Goal: Task Accomplishment & Management: Manage account settings

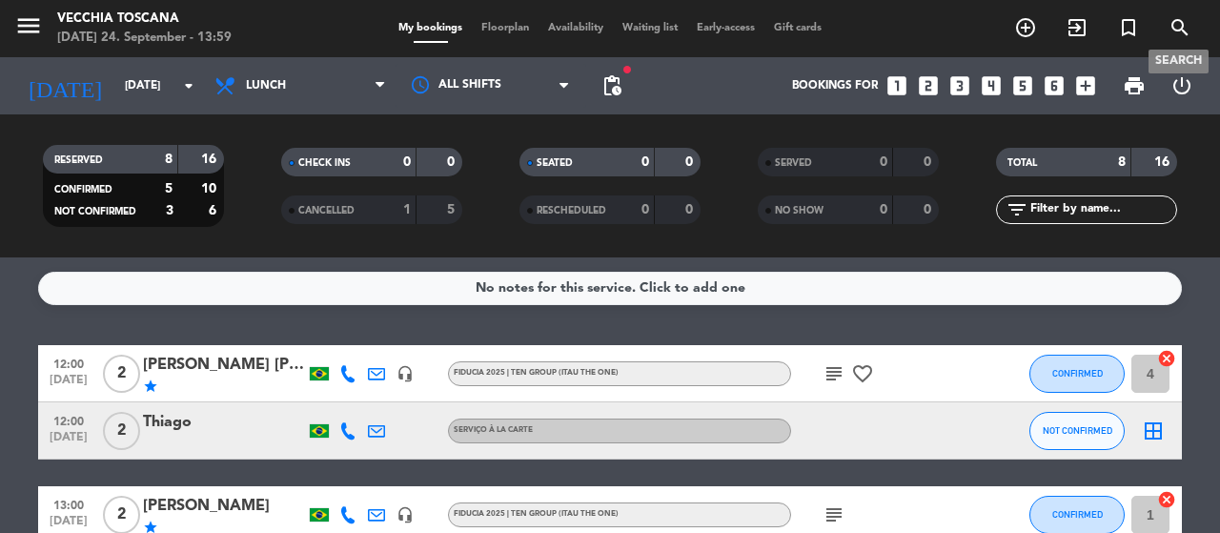
click at [1185, 29] on icon "search" at bounding box center [1179, 27] width 23 height 23
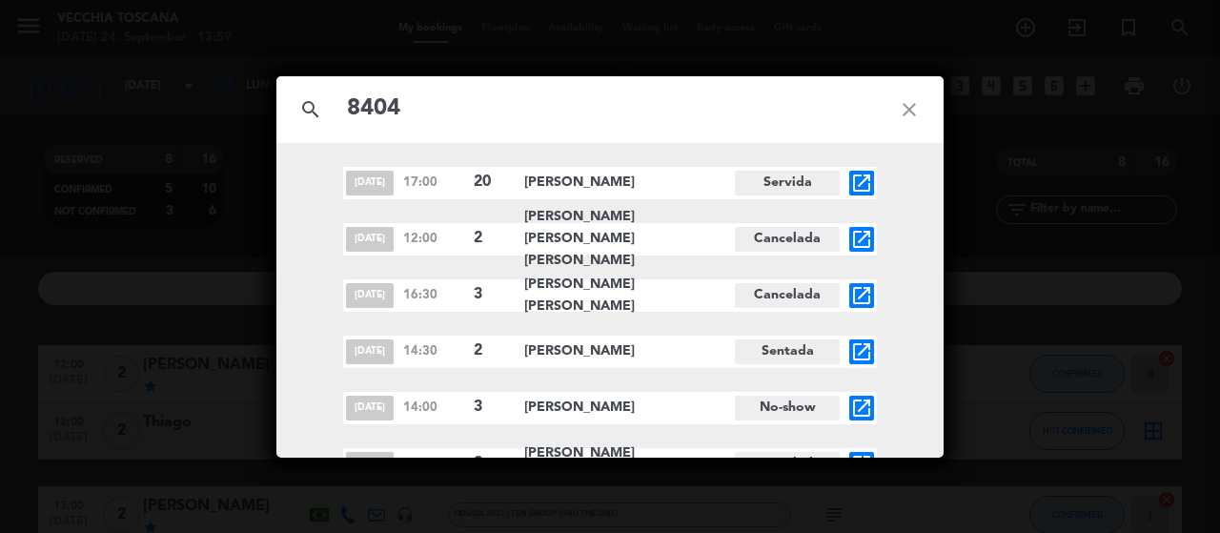
scroll to position [191, 0]
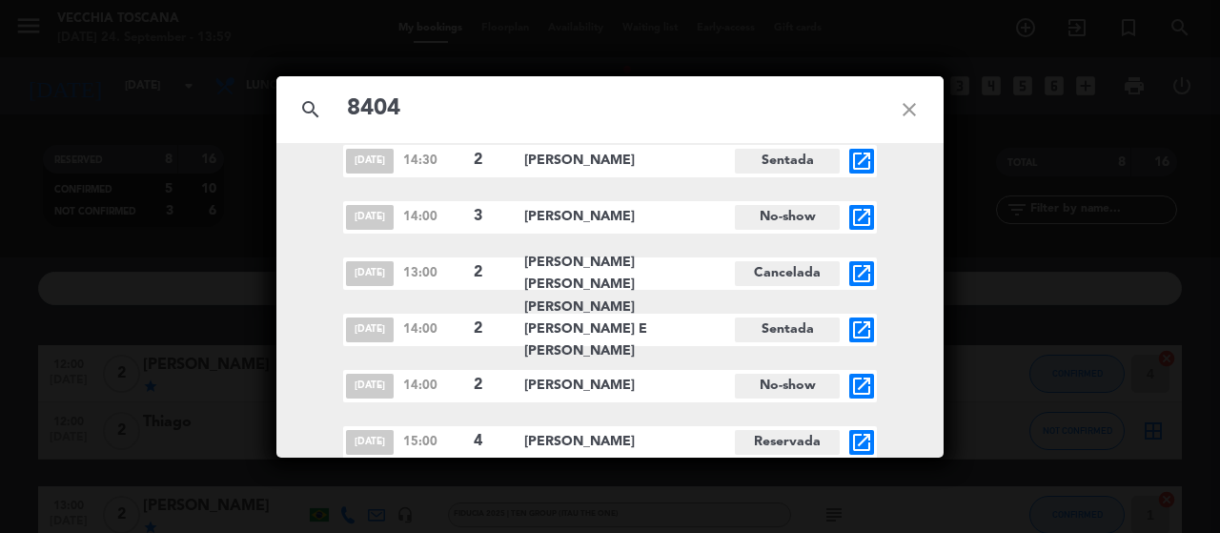
type input "8404"
click at [858, 435] on icon "open_in_new" at bounding box center [861, 442] width 23 height 23
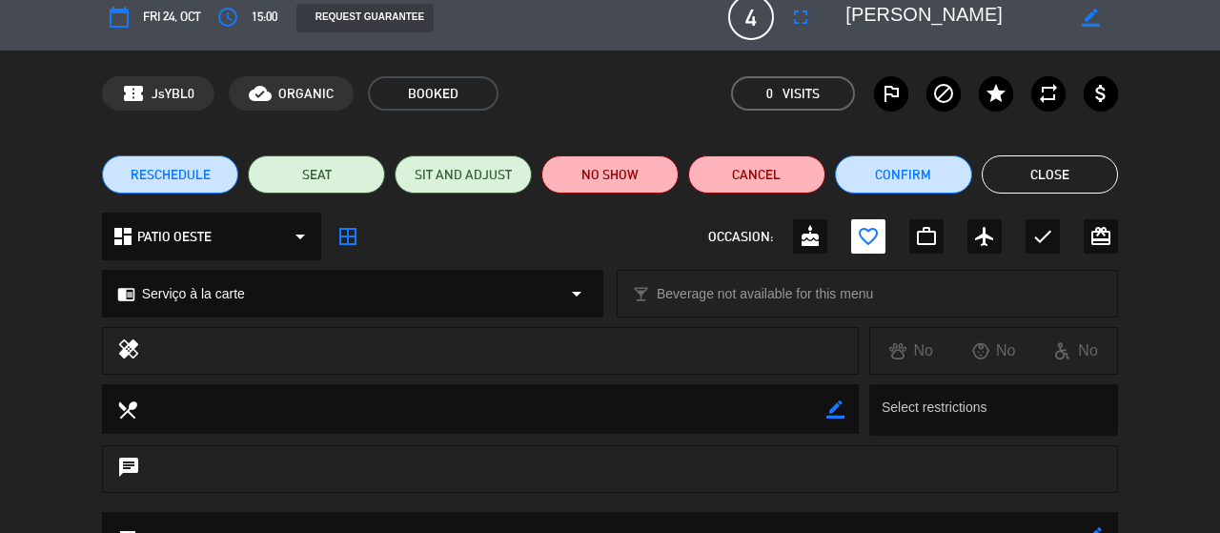
scroll to position [0, 0]
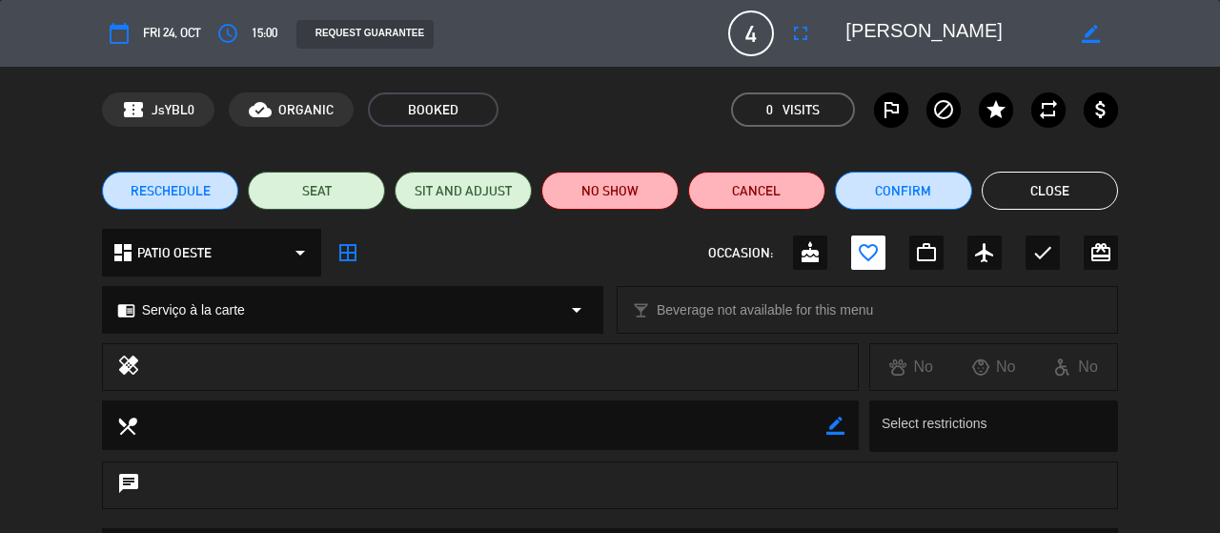
click at [1061, 205] on button "Close" at bounding box center [1049, 191] width 137 height 38
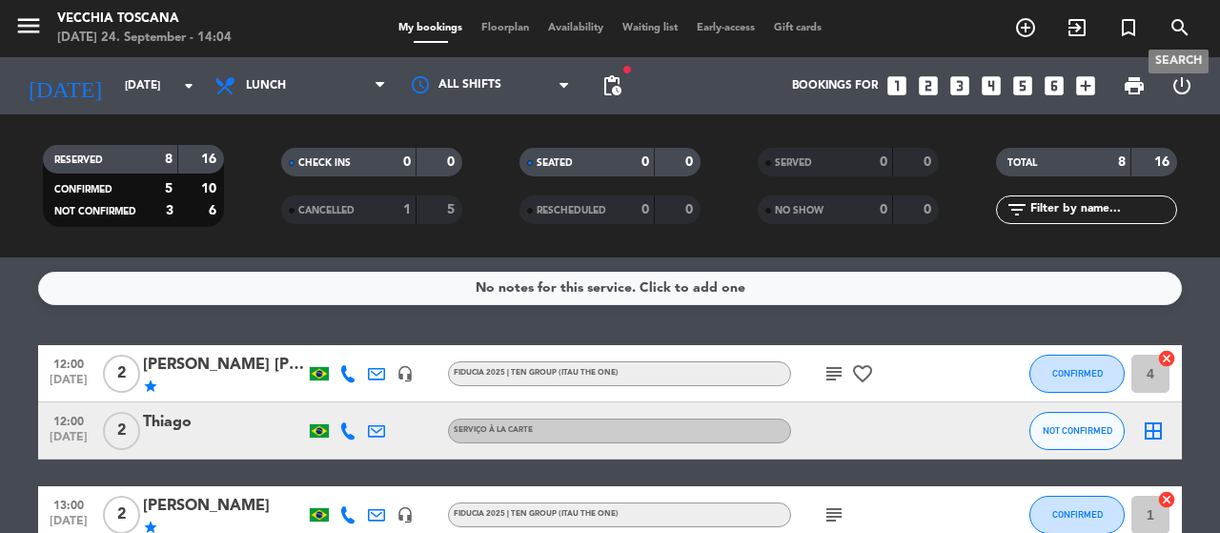
click at [1177, 33] on icon "search" at bounding box center [1179, 27] width 23 height 23
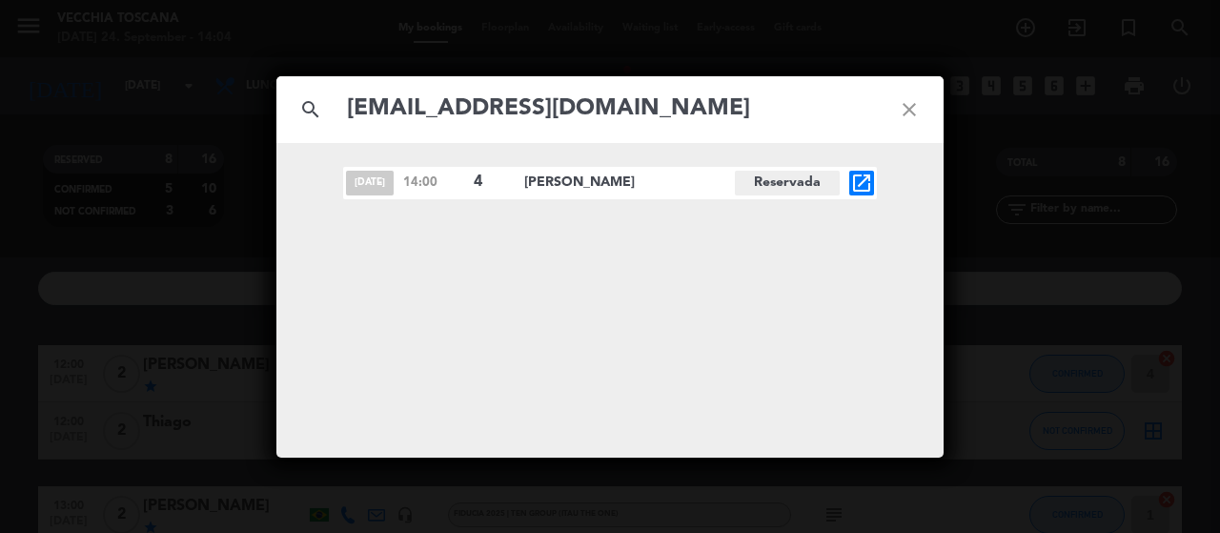
type input "[EMAIL_ADDRESS][DOMAIN_NAME]"
click at [875, 182] on div "[DATE] 14:00 4 [PERSON_NAME] Reservada open_in_new" at bounding box center [610, 183] width 534 height 32
click at [862, 186] on icon "open_in_new" at bounding box center [861, 183] width 23 height 23
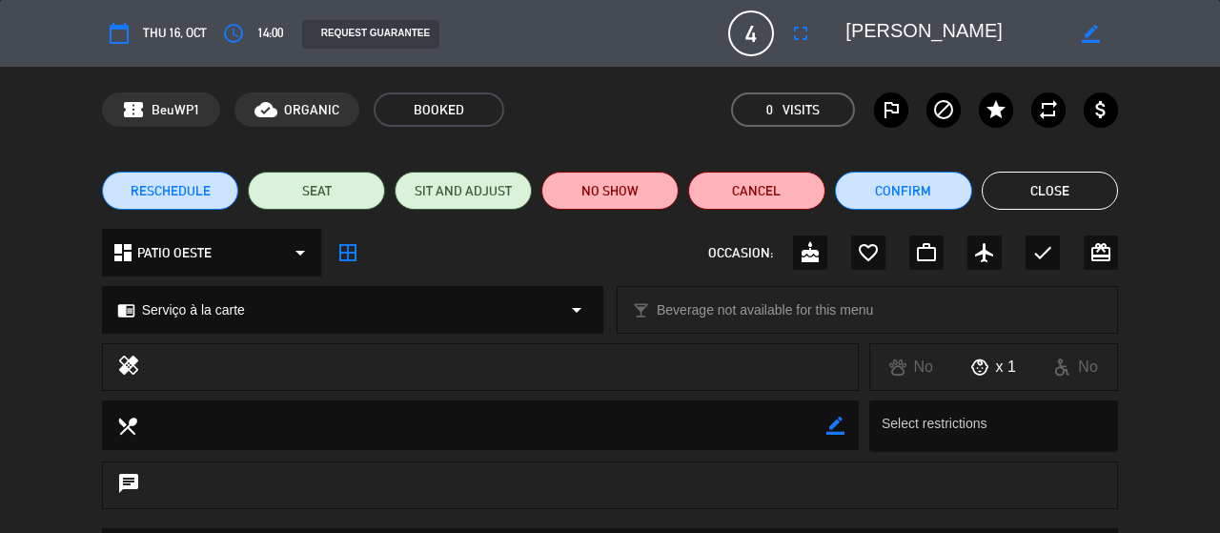
click at [1052, 203] on button "Close" at bounding box center [1049, 191] width 137 height 38
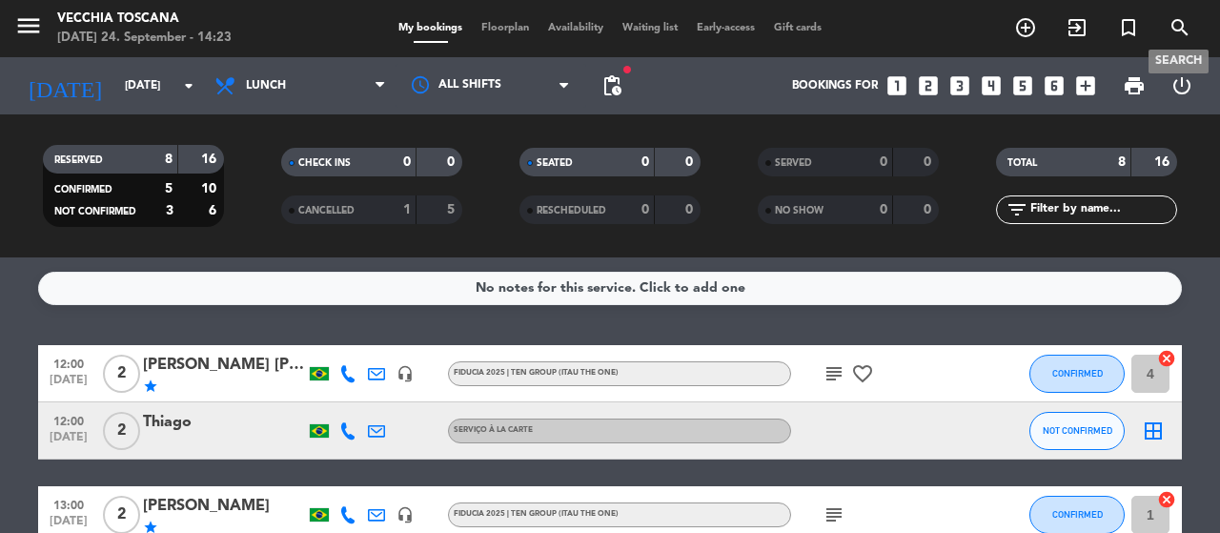
click at [1181, 19] on icon "search" at bounding box center [1179, 27] width 23 height 23
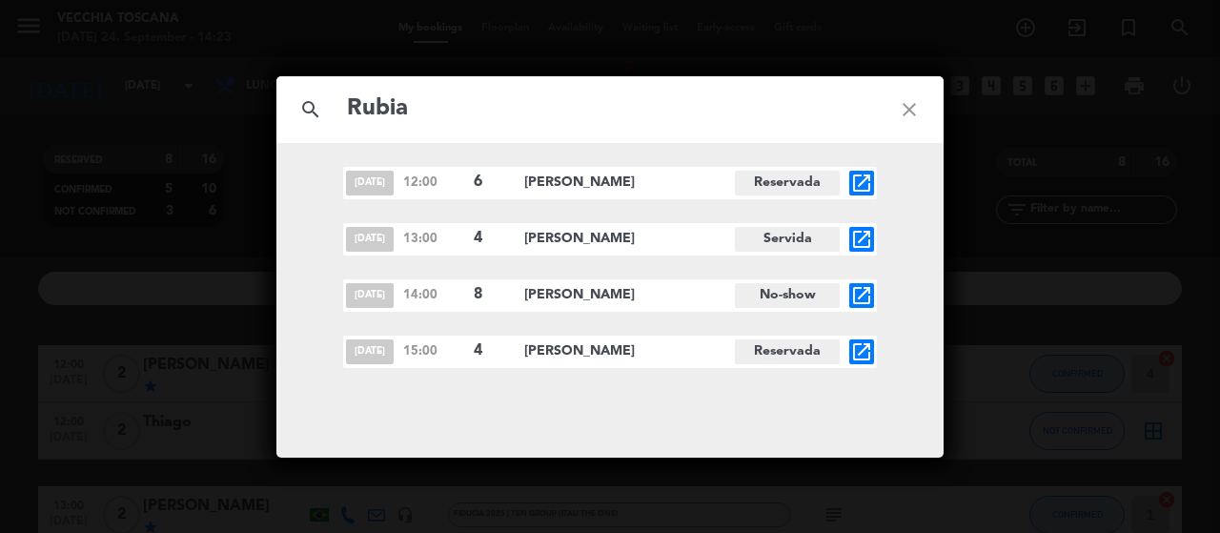
type input "Rubia"
click at [856, 355] on icon "open_in_new" at bounding box center [861, 351] width 23 height 23
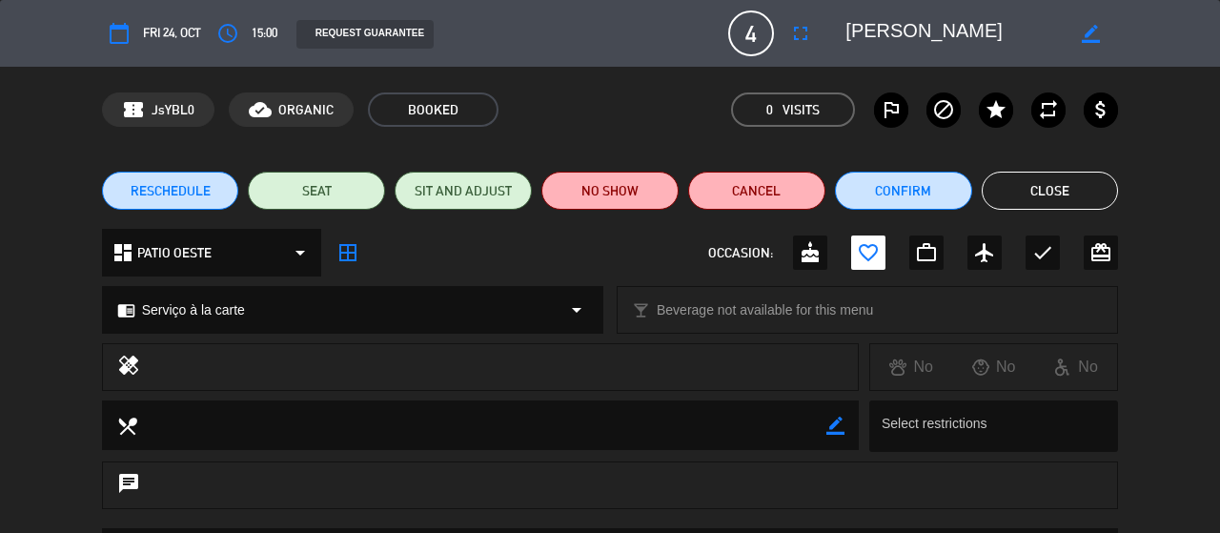
click at [132, 186] on span "RESCHEDULE" at bounding box center [171, 191] width 80 height 20
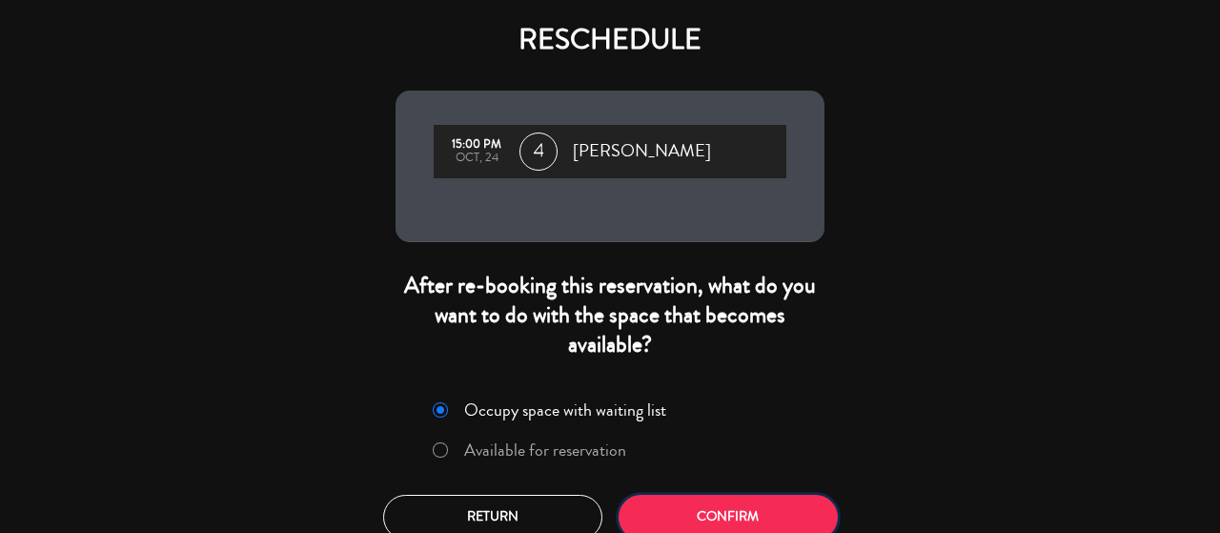
click at [730, 513] on button "Confirm" at bounding box center [727, 517] width 219 height 45
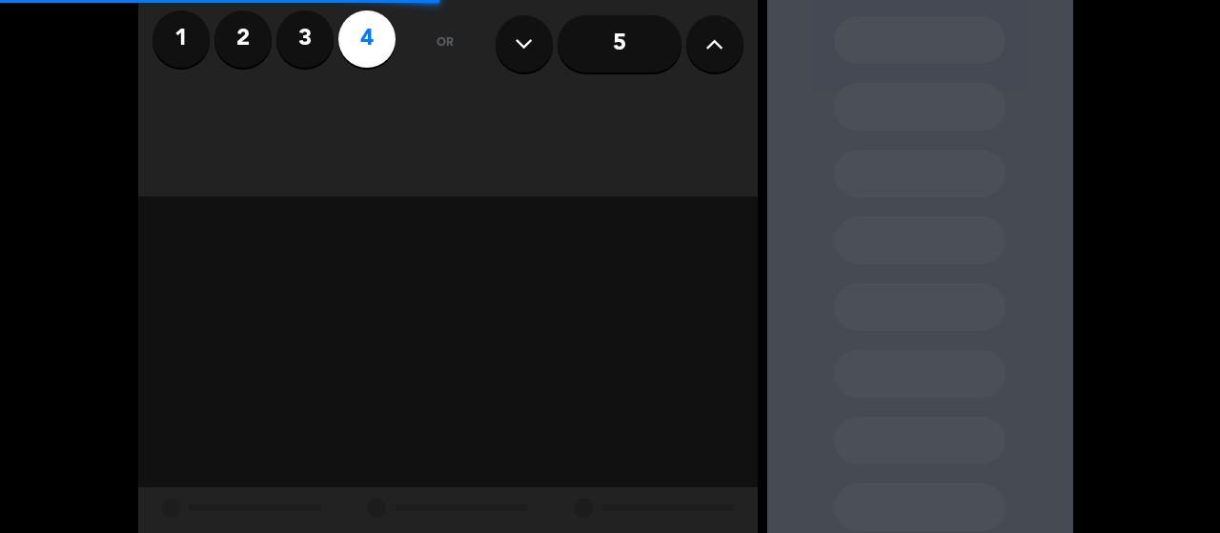
scroll to position [155, 0]
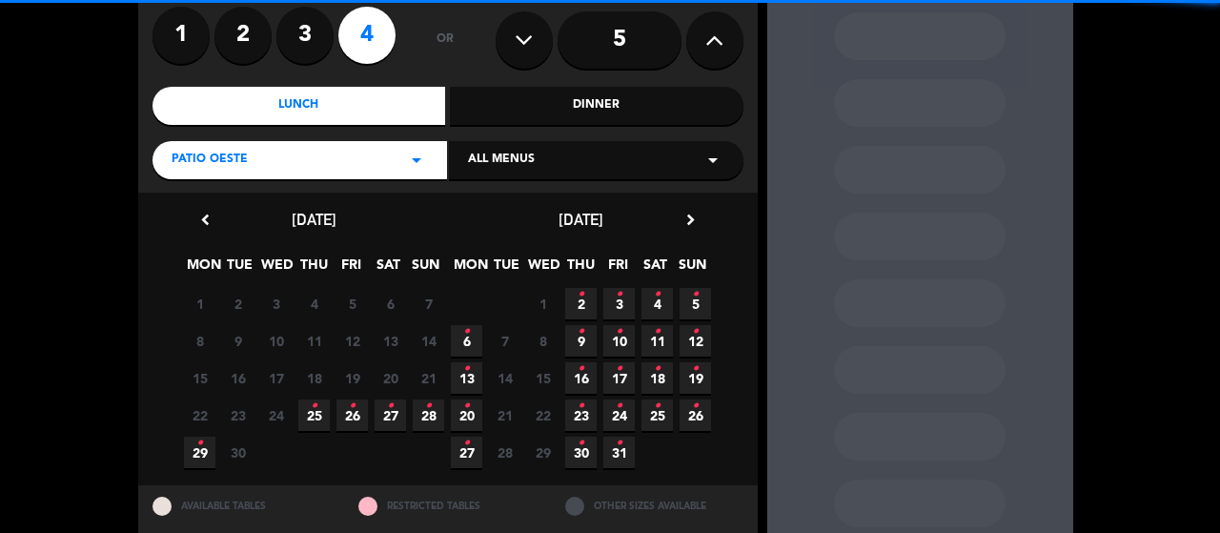
drag, startPoint x: 545, startPoint y: 180, endPoint x: 539, endPoint y: 160, distance: 20.8
click at [539, 160] on div "close Select number of guests 1 2 3 4 or 5 Lunch Dinner PATIO OESTE arrow_drop_…" at bounding box center [447, 57] width 619 height 272
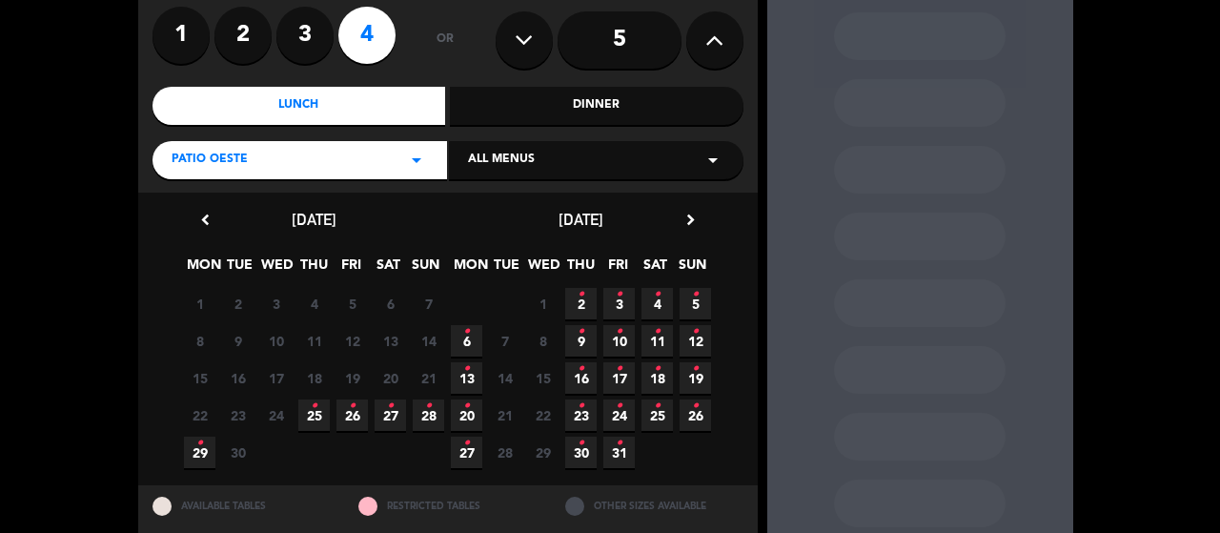
click at [539, 160] on div "All menus arrow_drop_down" at bounding box center [596, 160] width 294 height 38
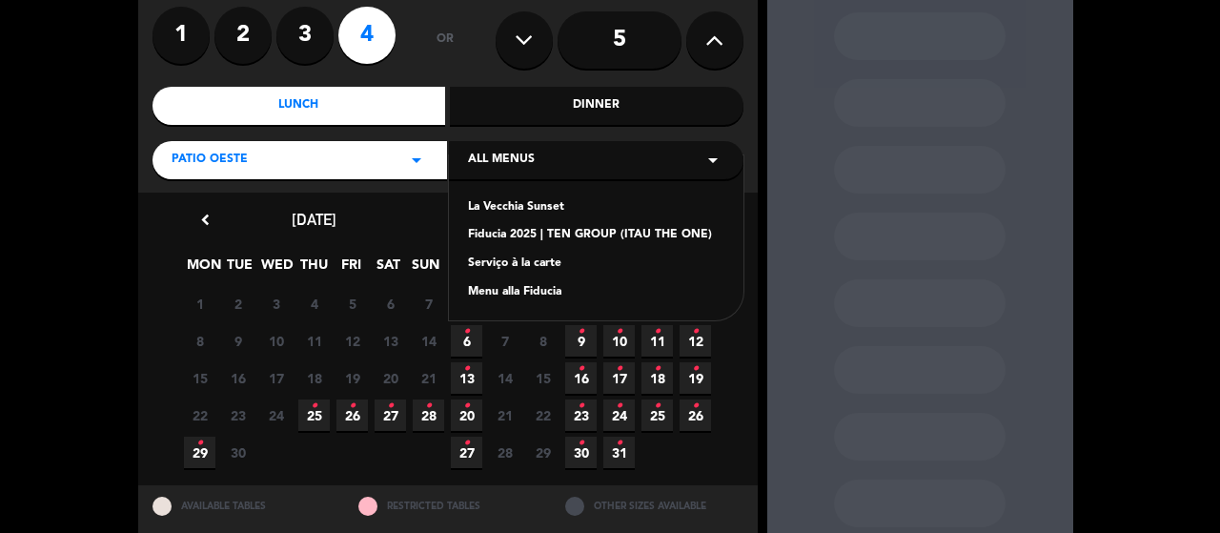
scroll to position [0, 0]
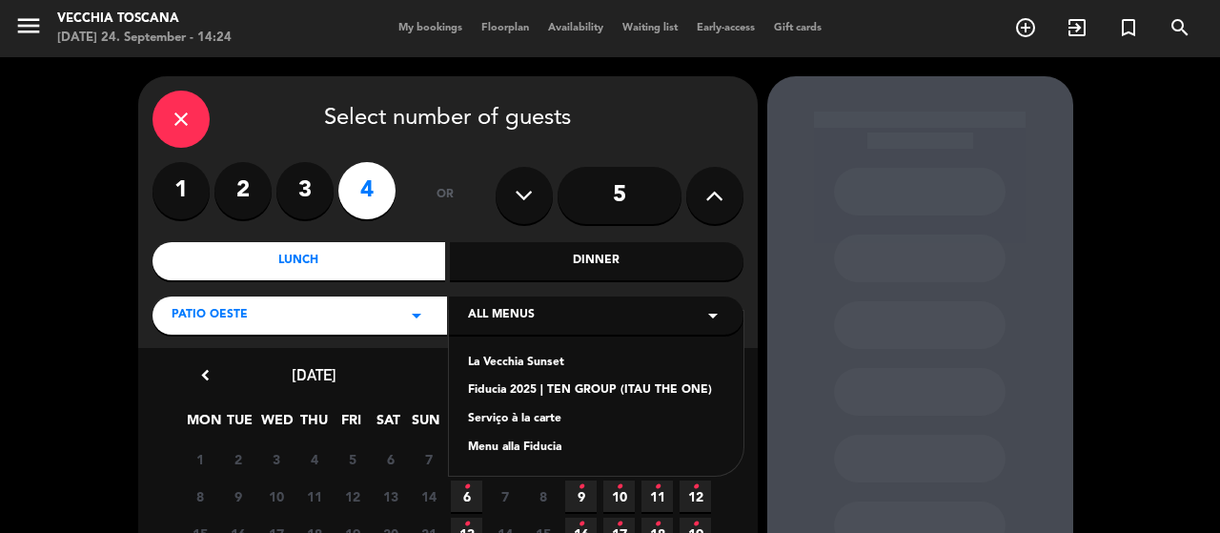
click at [166, 115] on div "close" at bounding box center [180, 119] width 57 height 57
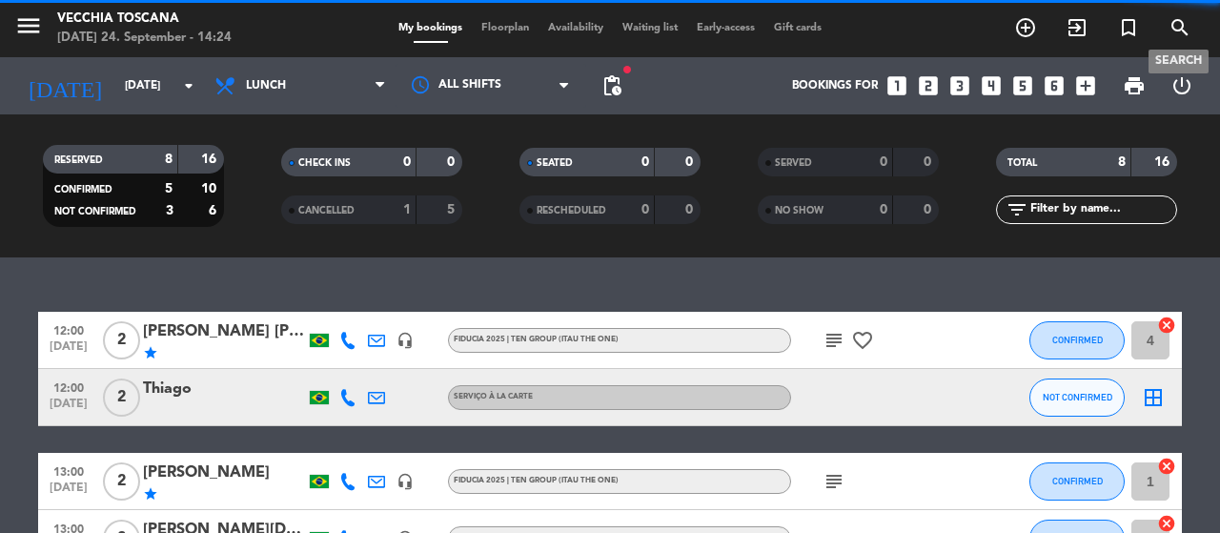
click at [1181, 31] on icon "search" at bounding box center [1179, 27] width 23 height 23
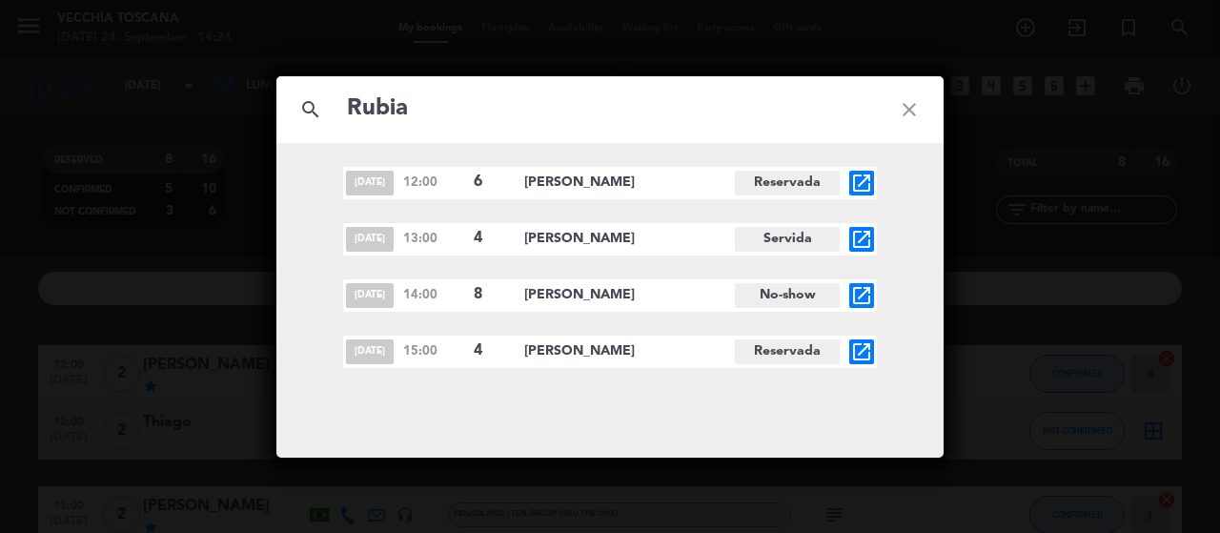
type input "Rubia"
click at [856, 349] on icon "open_in_new" at bounding box center [861, 351] width 23 height 23
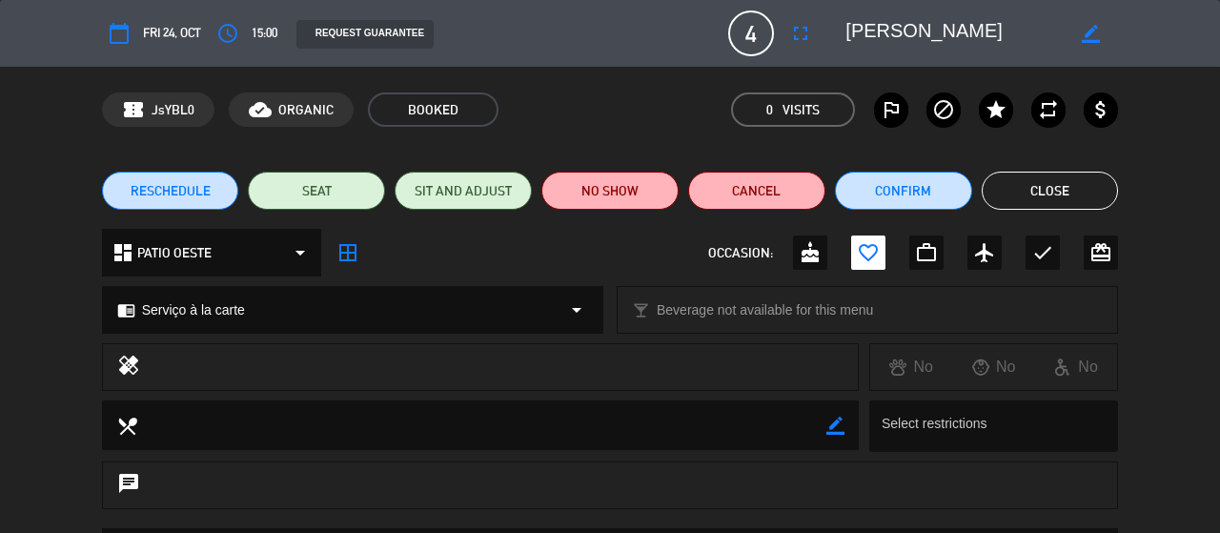
click at [181, 173] on button "RESCHEDULE" at bounding box center [170, 191] width 137 height 38
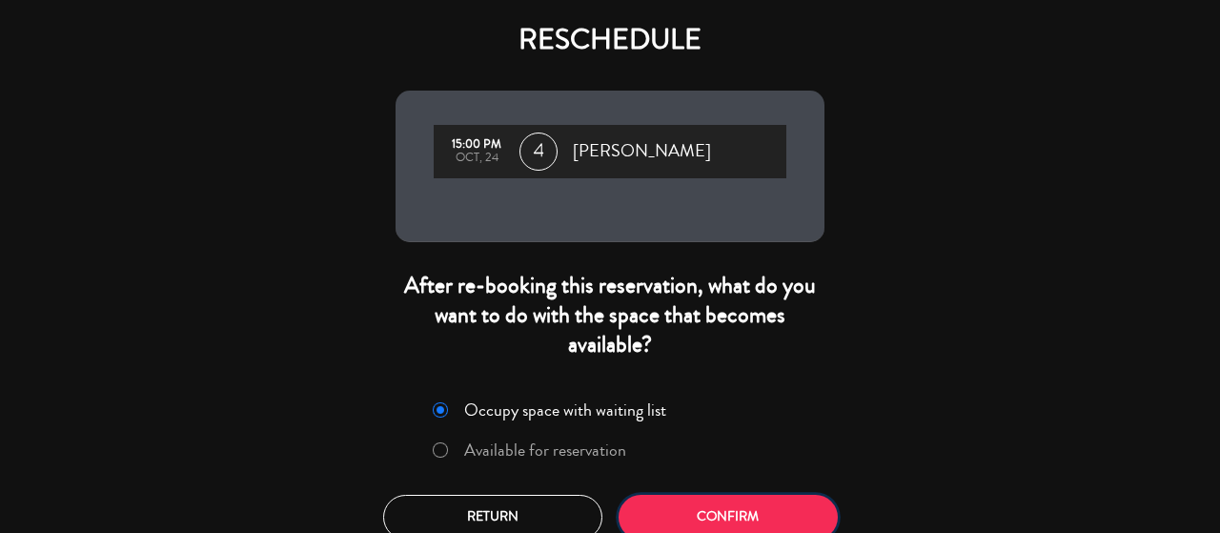
click at [743, 514] on button "Confirm" at bounding box center [727, 517] width 219 height 45
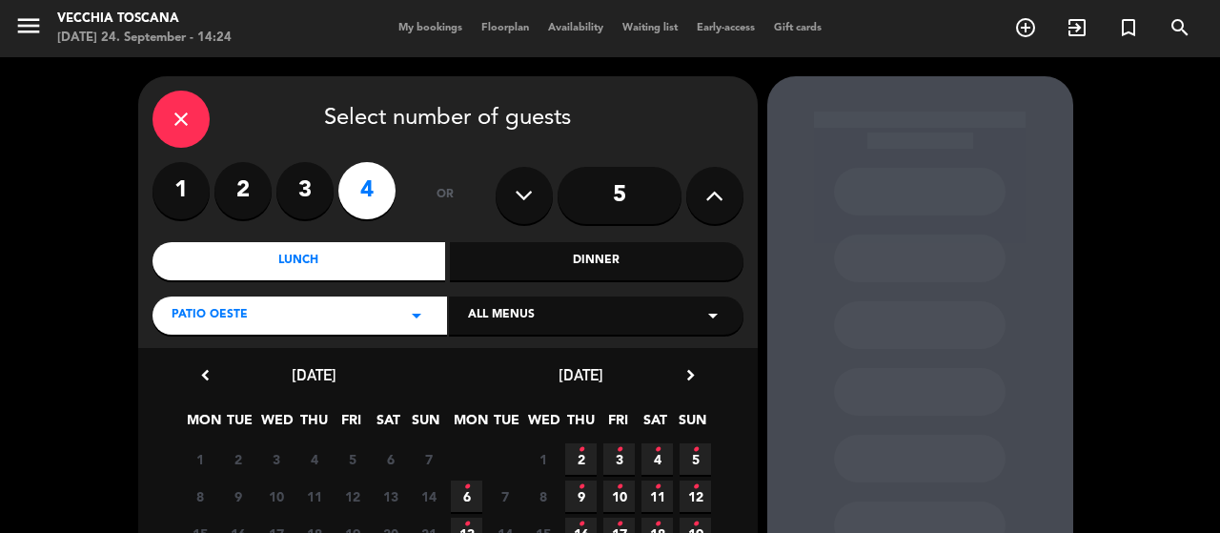
click at [547, 313] on div "All menus arrow_drop_down" at bounding box center [596, 315] width 294 height 38
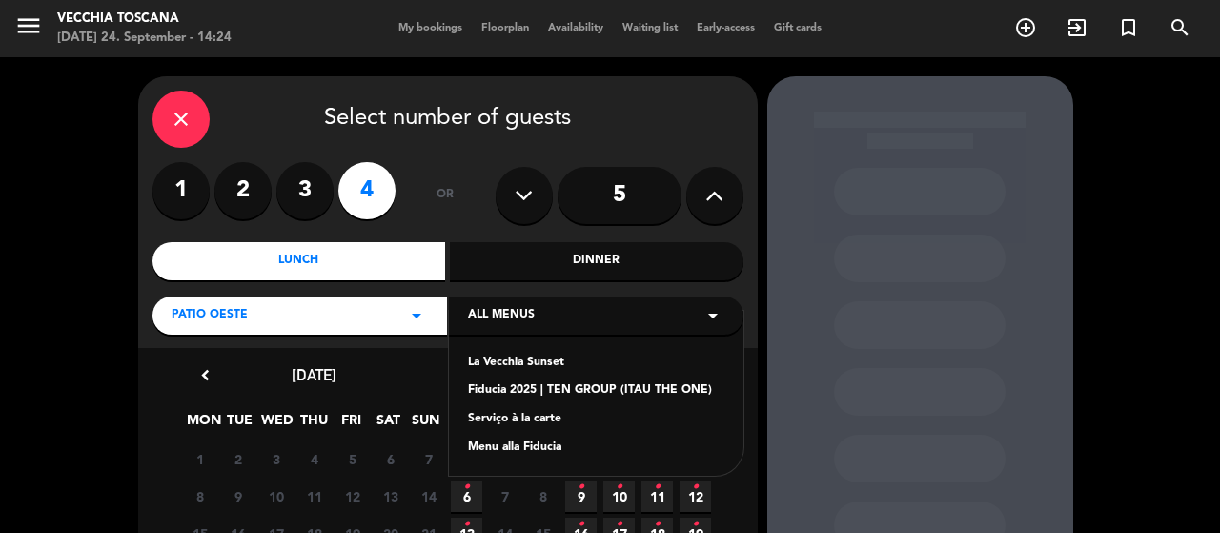
click at [526, 416] on div "Serviço à la carte" at bounding box center [596, 419] width 256 height 19
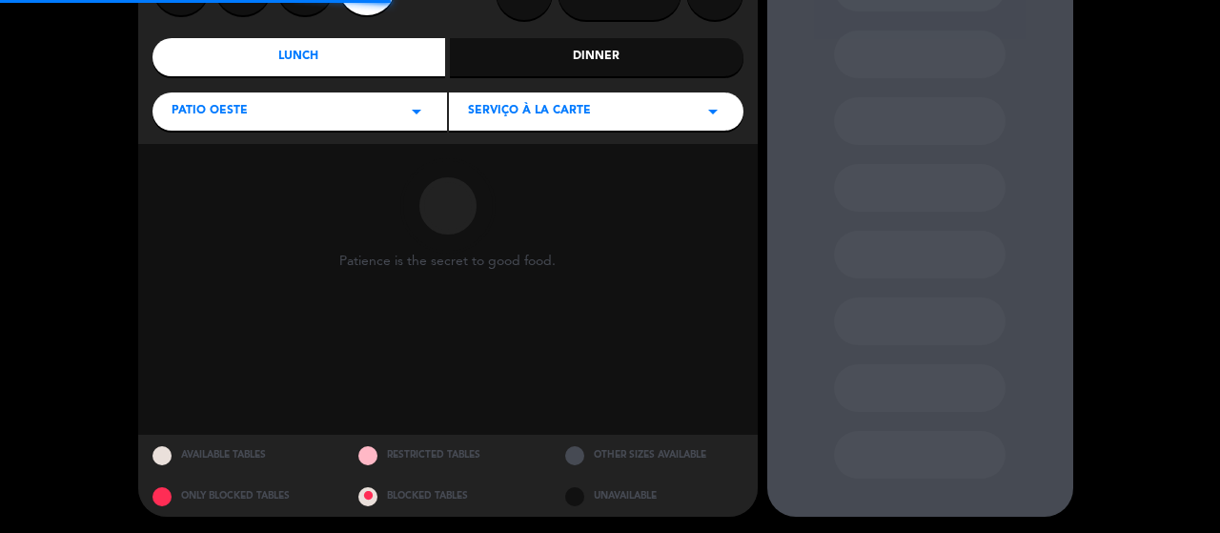
scroll to position [206, 0]
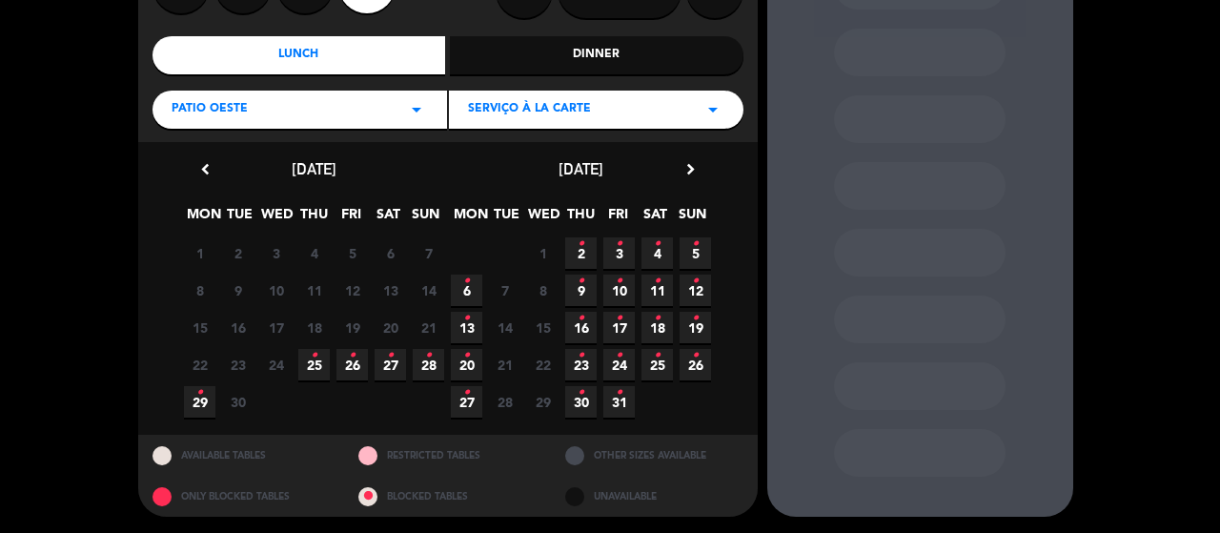
click at [654, 361] on icon "•" at bounding box center [657, 355] width 7 height 30
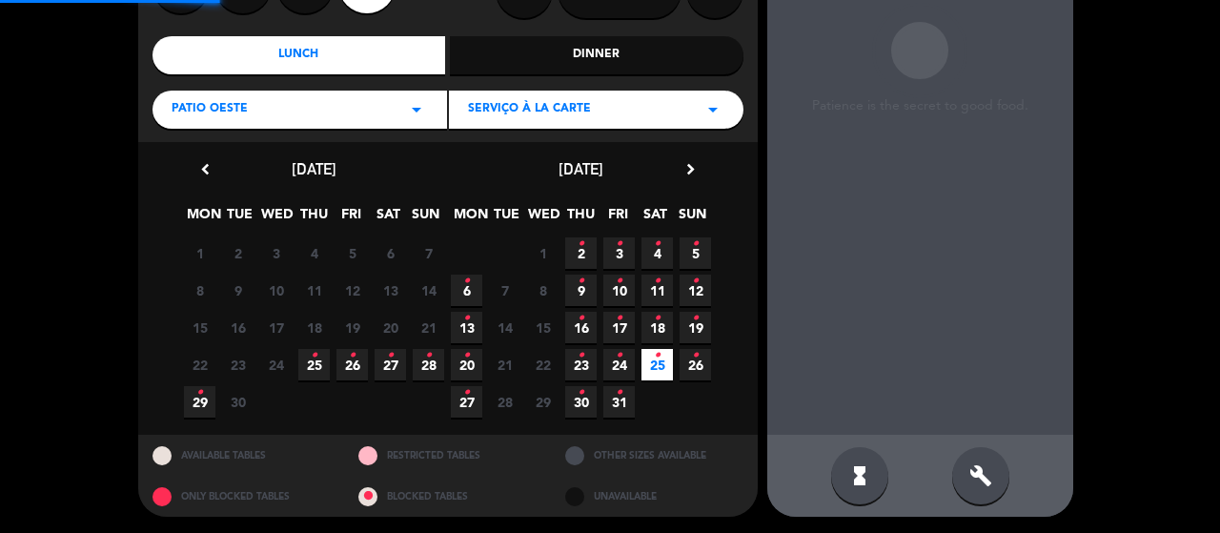
scroll to position [76, 0]
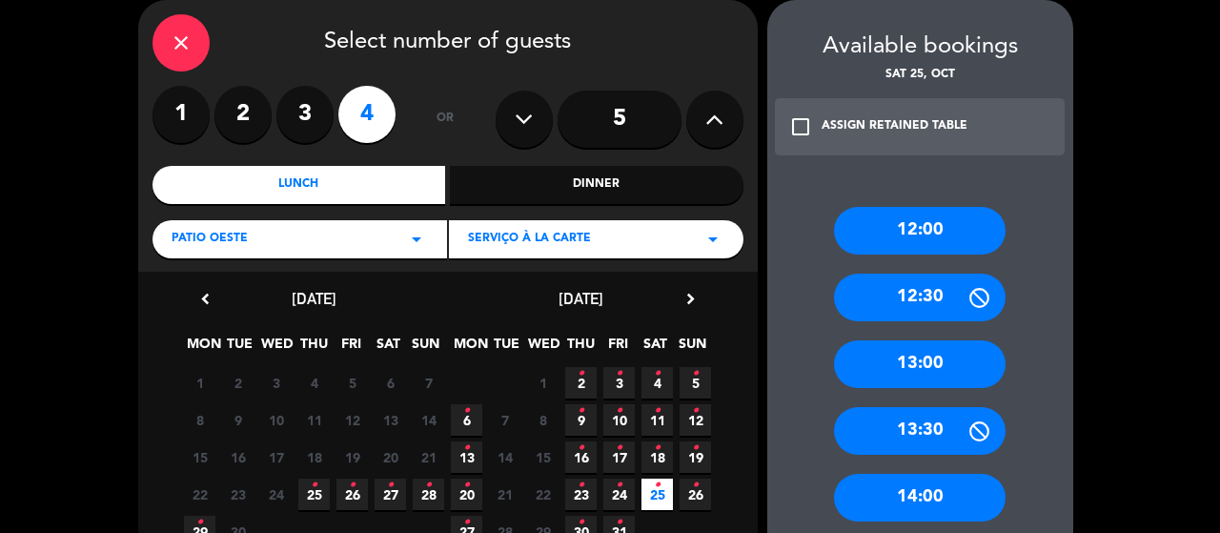
click at [868, 490] on div "14:00" at bounding box center [920, 498] width 172 height 48
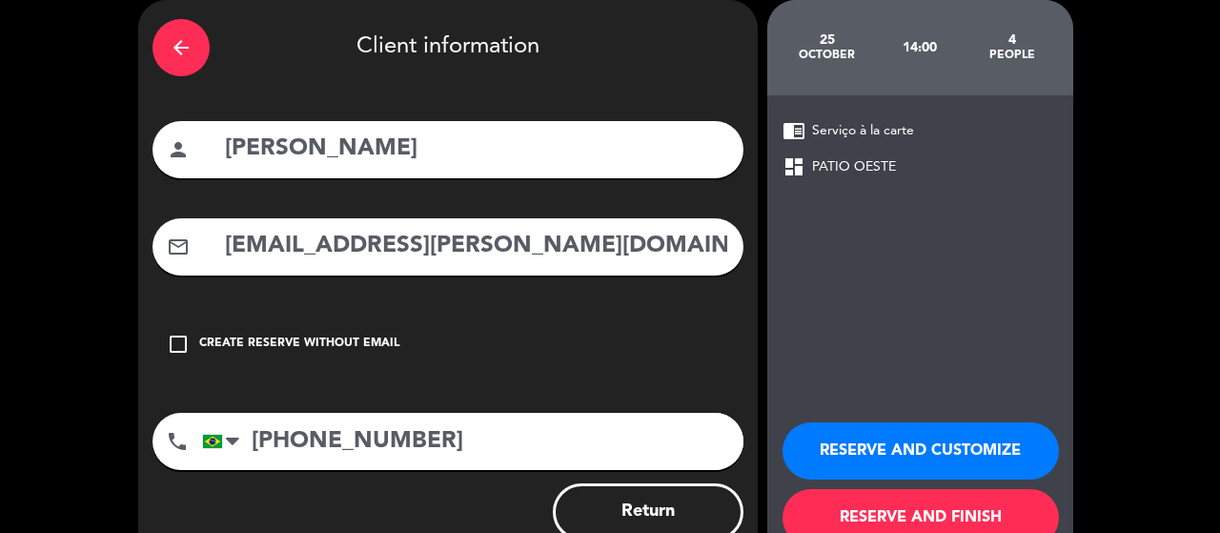
scroll to position [131, 0]
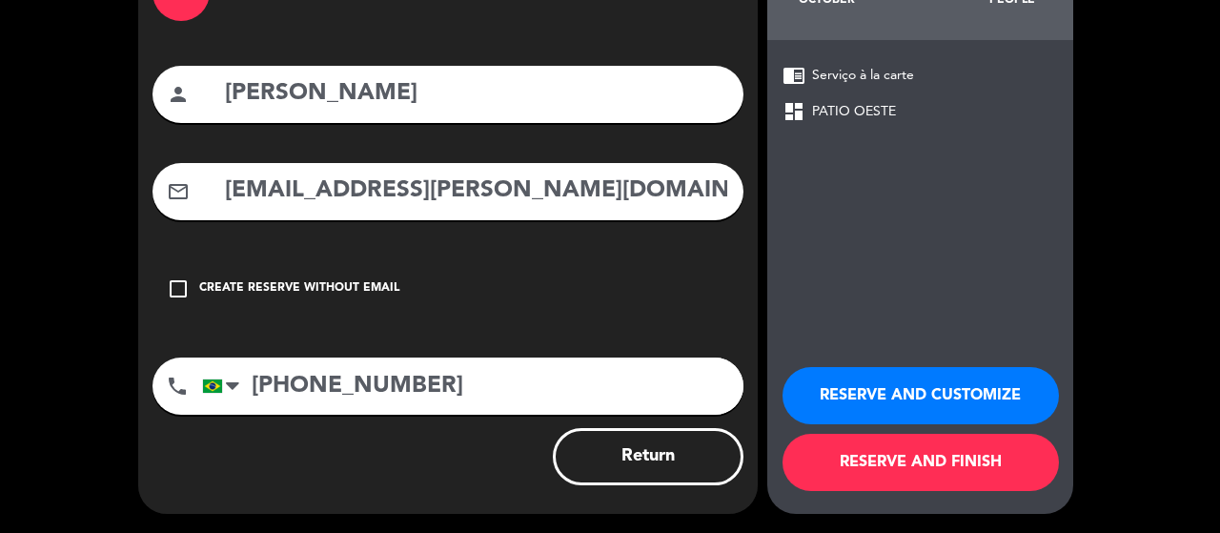
click at [920, 462] on button "RESERVE AND FINISH" at bounding box center [920, 462] width 276 height 57
